Goal: Task Accomplishment & Management: Manage account settings

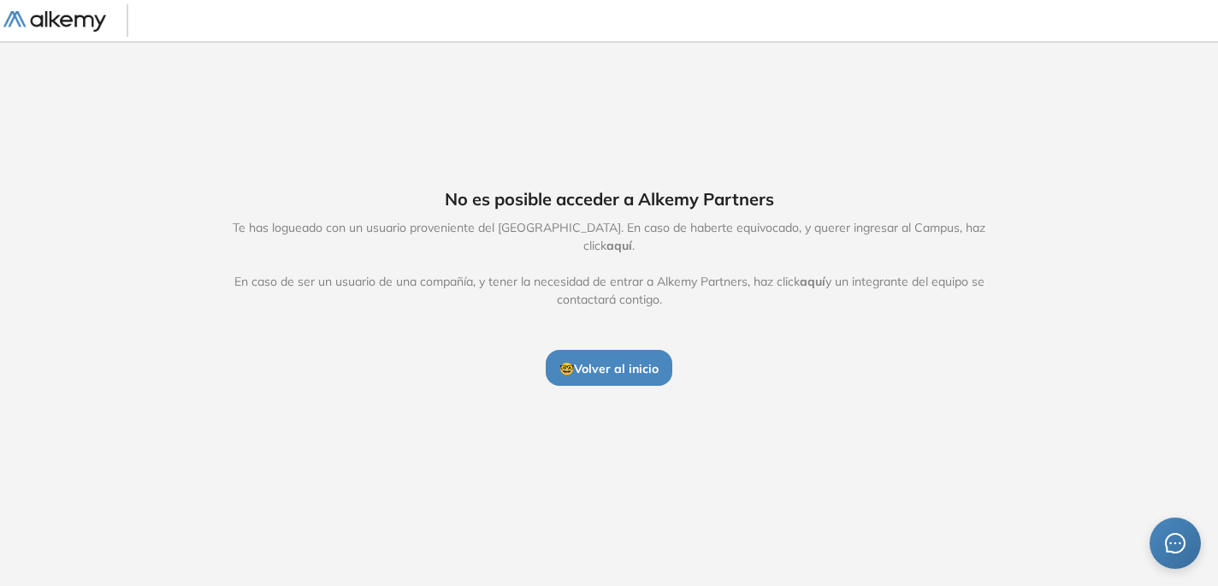
click at [611, 363] on span "🤓 Volver al inicio" at bounding box center [608, 368] width 99 height 15
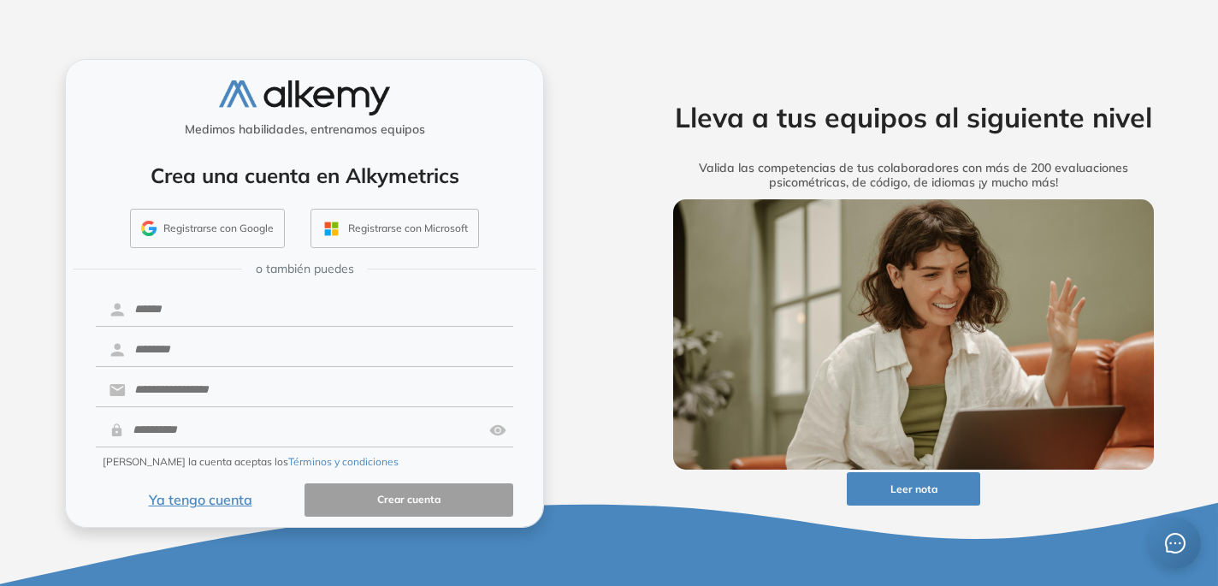
click at [196, 497] on button "Ya tengo cuenta" at bounding box center [200, 499] width 209 height 33
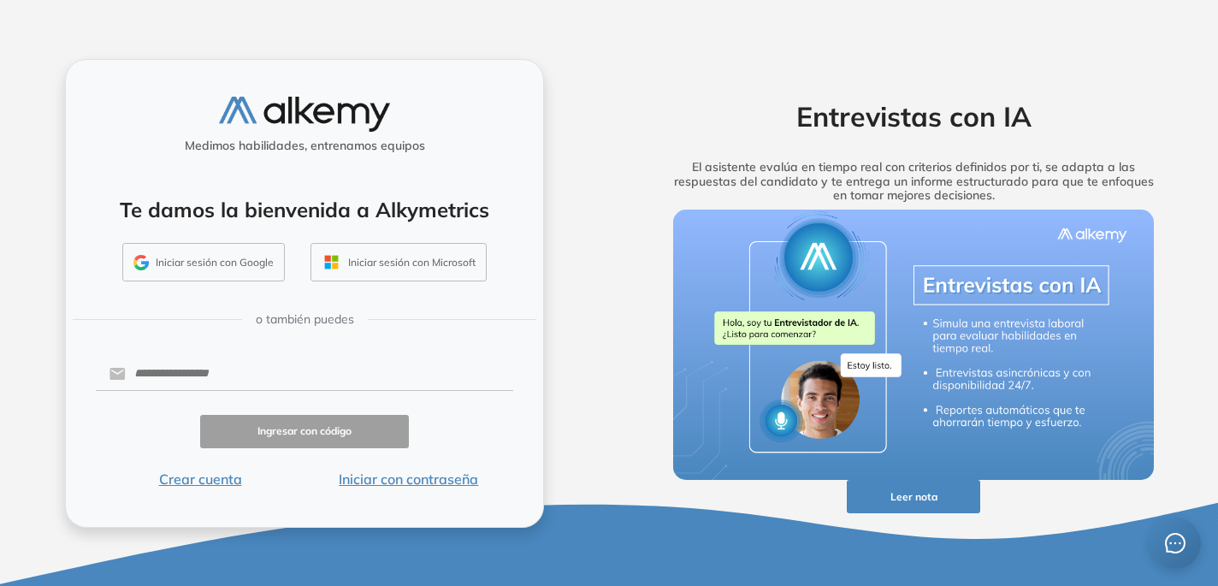
click at [180, 262] on button "Iniciar sesión con Google" at bounding box center [203, 262] width 162 height 39
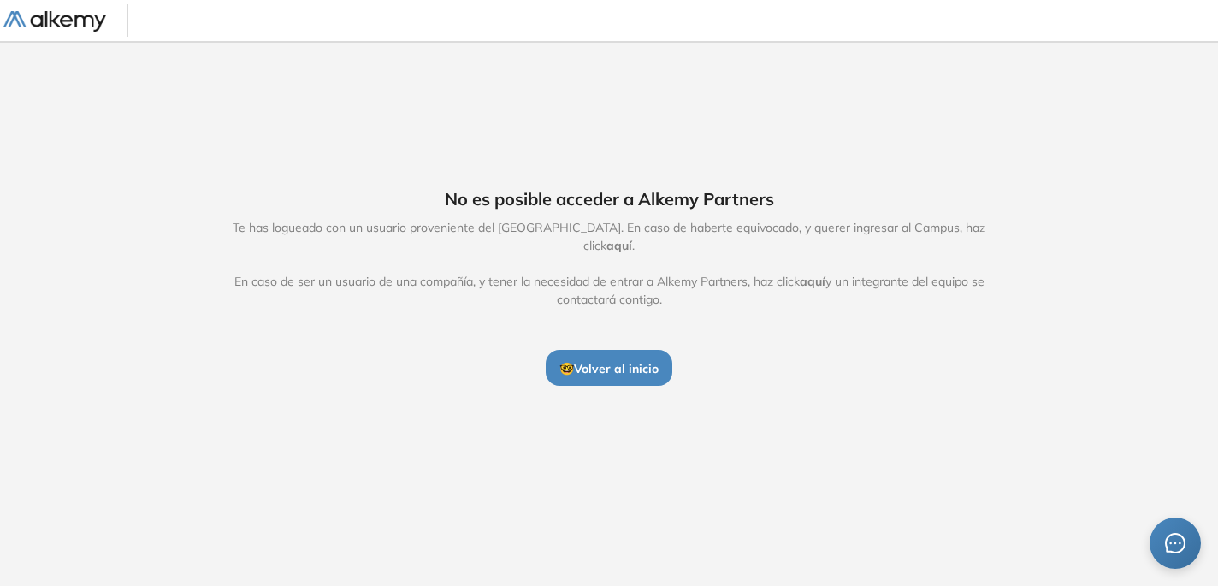
click at [66, 21] on img at bounding box center [54, 21] width 103 height 21
click at [632, 238] on span "aquí" at bounding box center [619, 245] width 26 height 15
